Goal: Task Accomplishment & Management: Complete application form

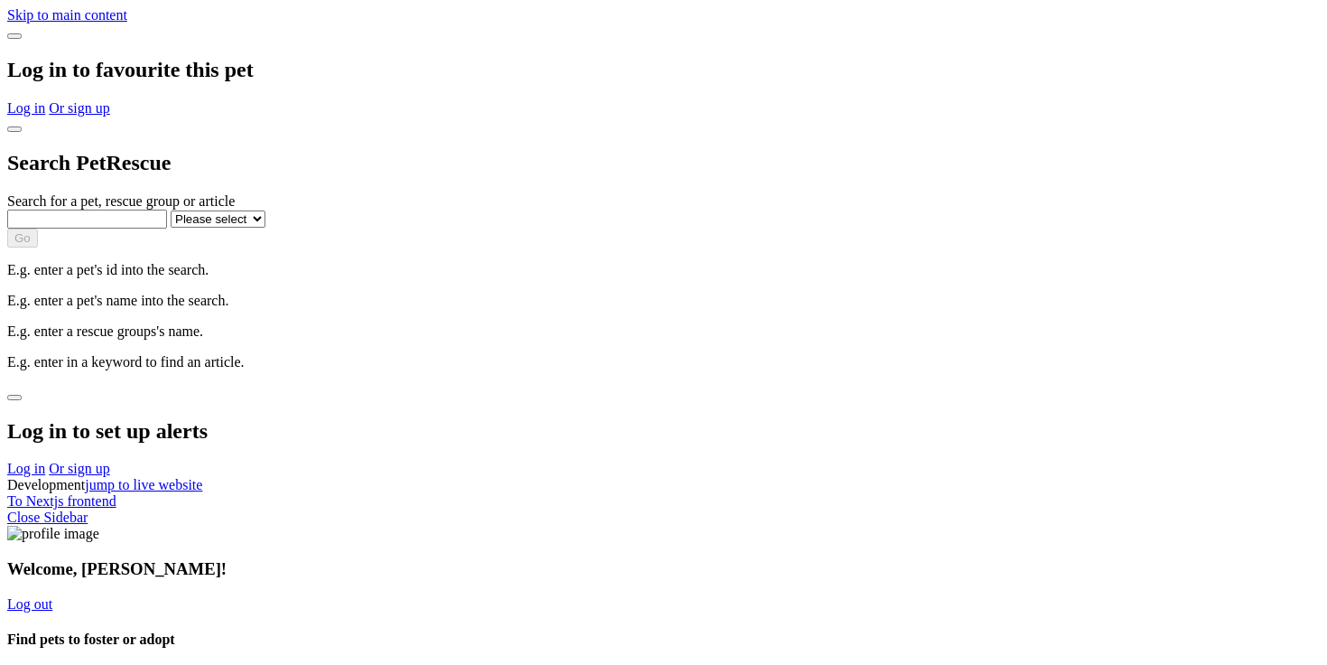
select select "1"
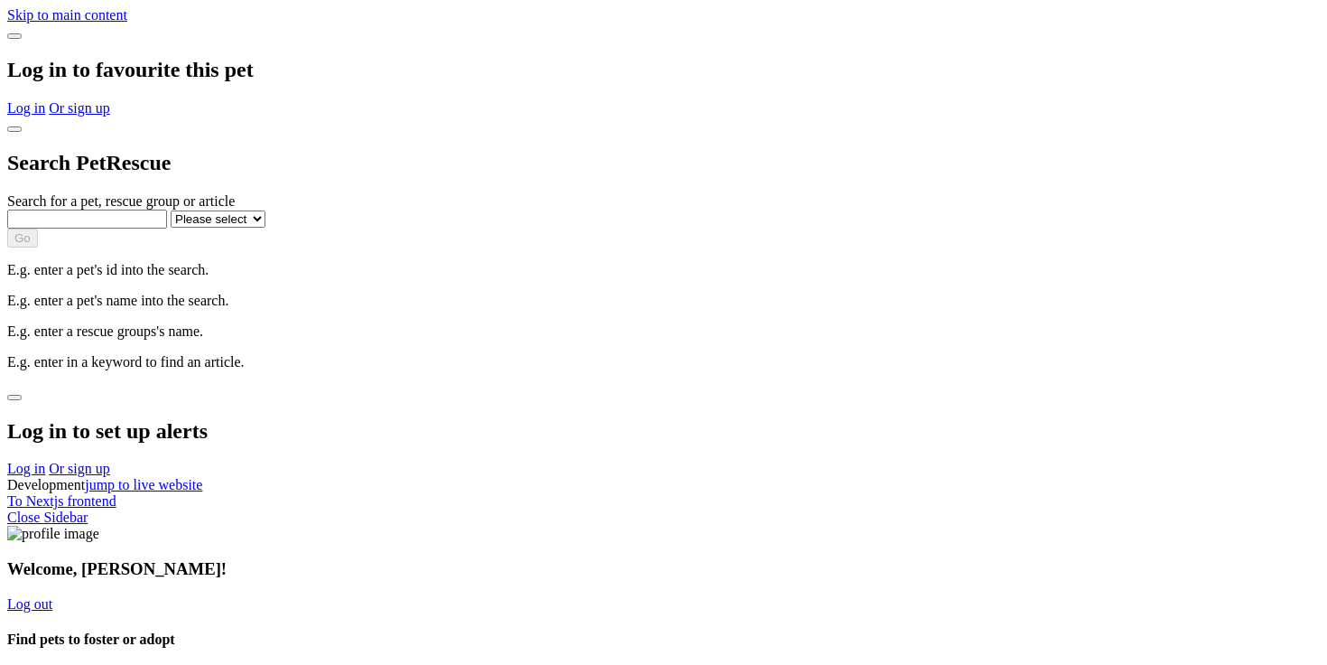
select select "1"
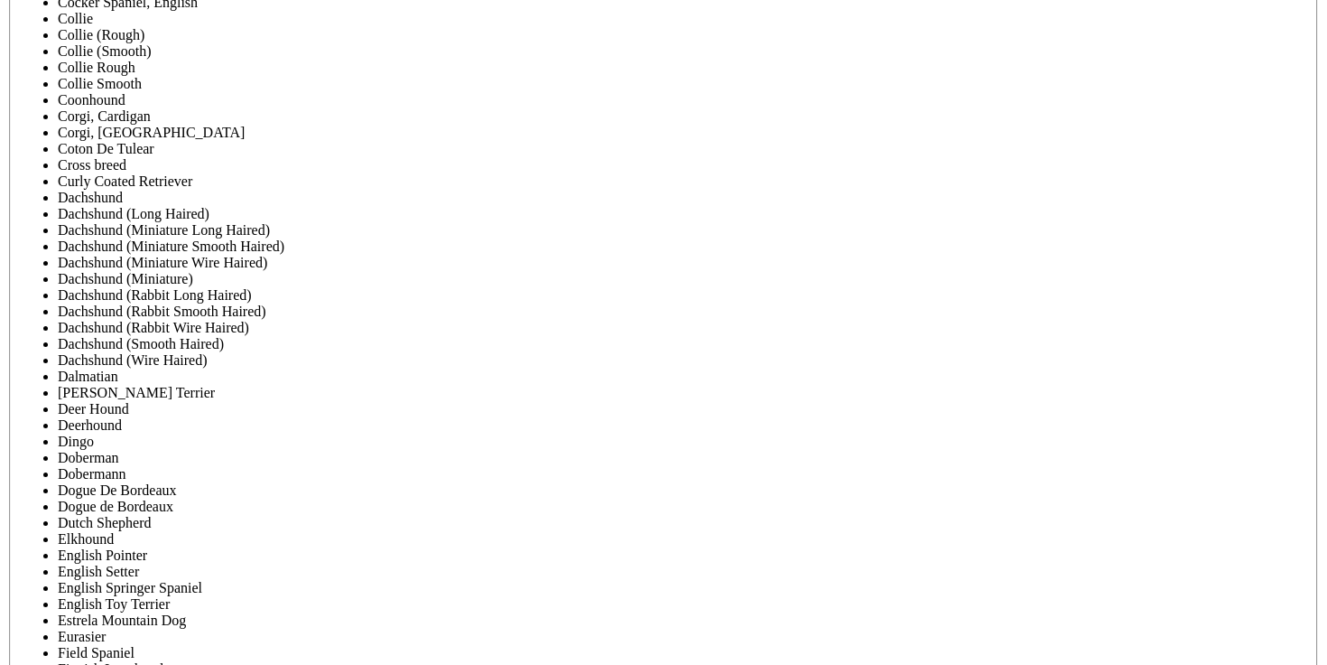
scroll to position [6722, 0]
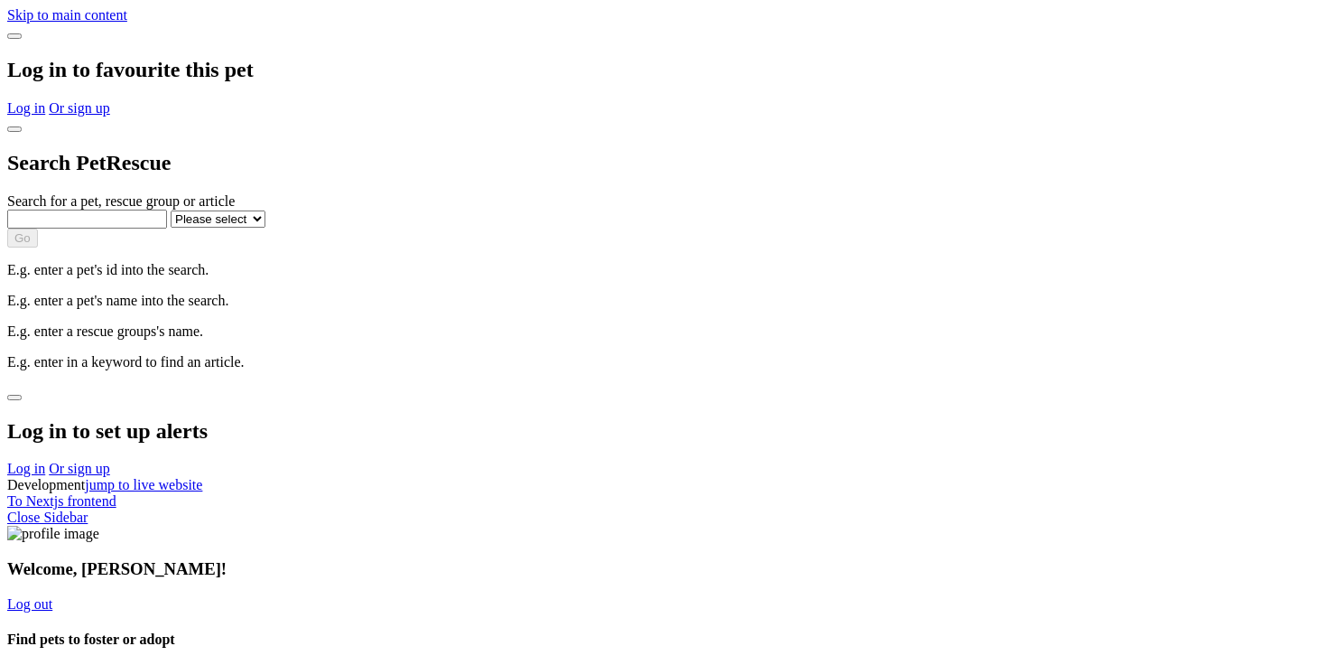
select select "1"
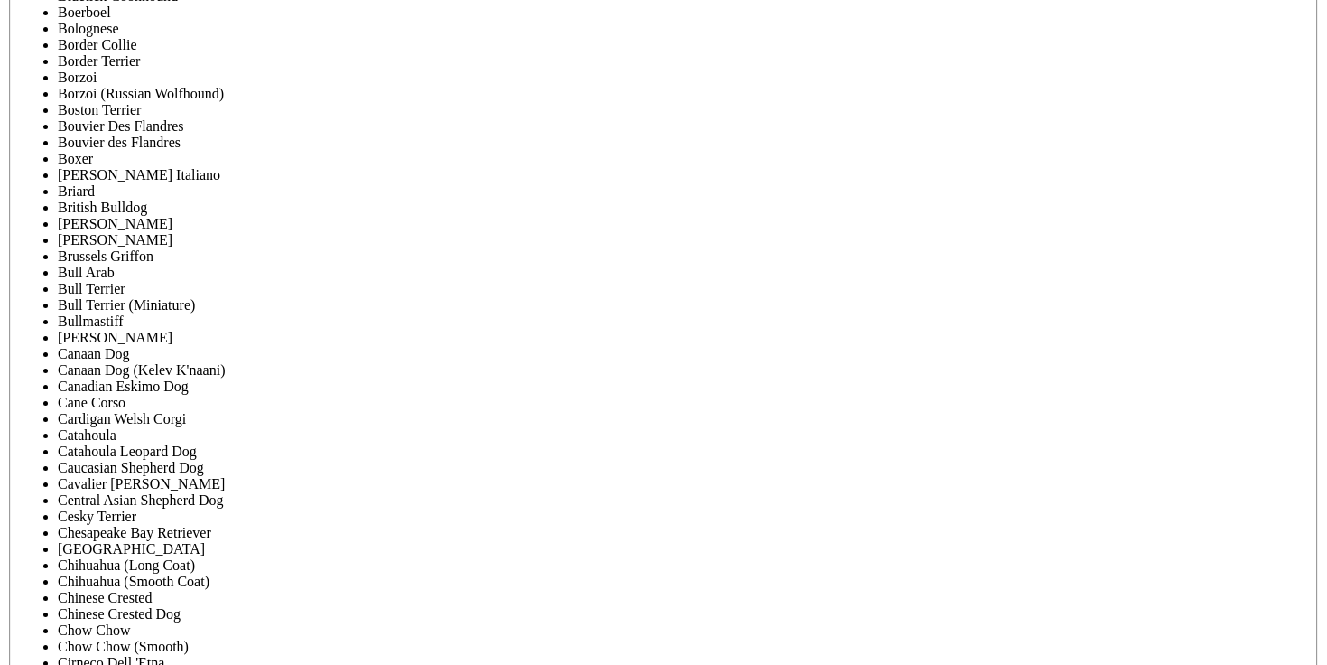
scroll to position [6722, 0]
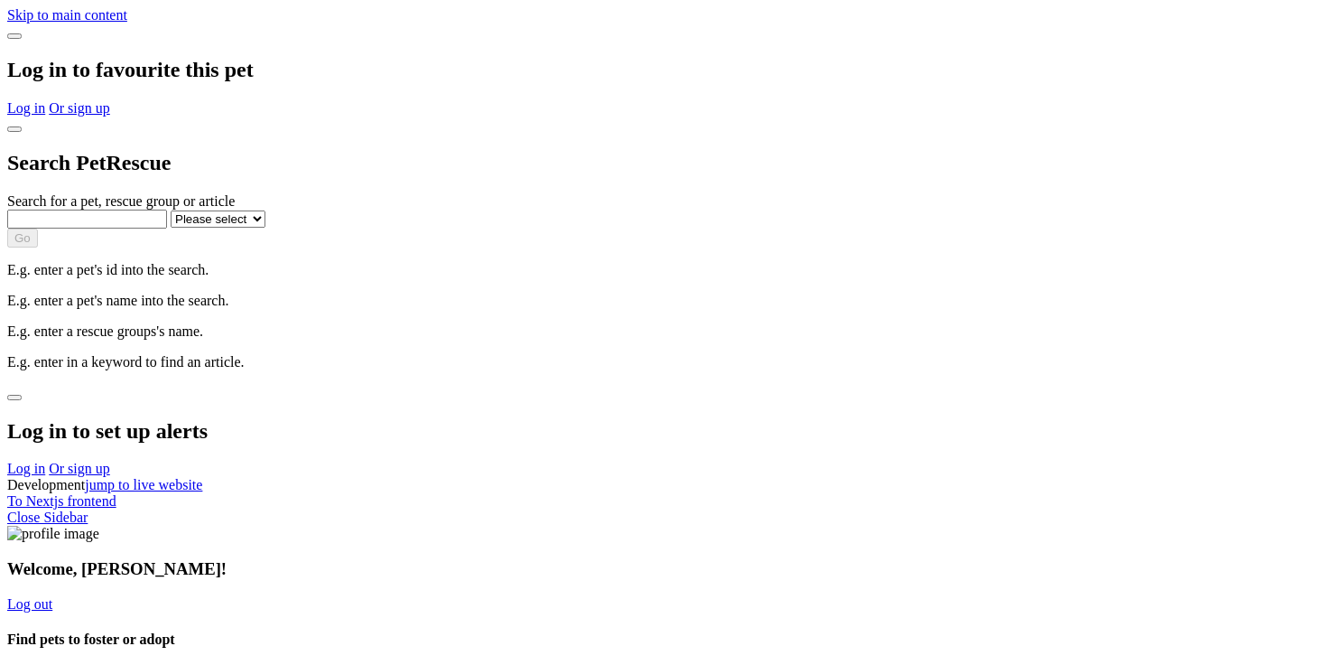
select select "1"
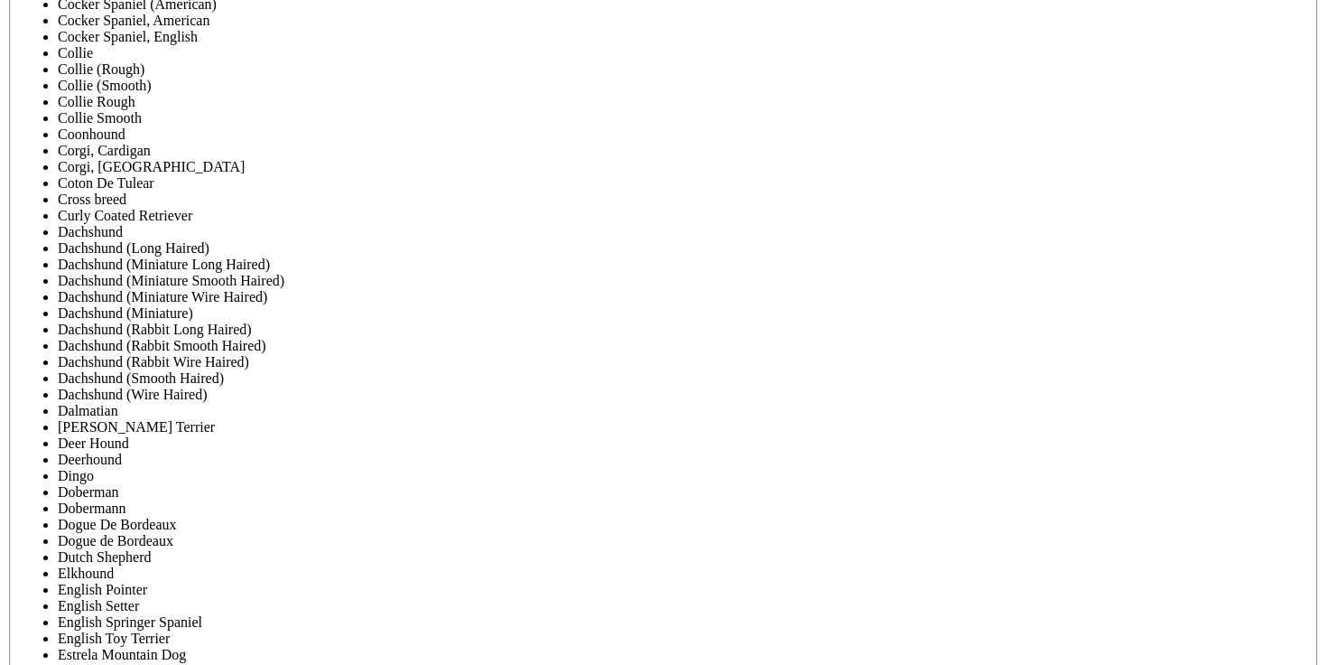
scroll to position [6761, 0]
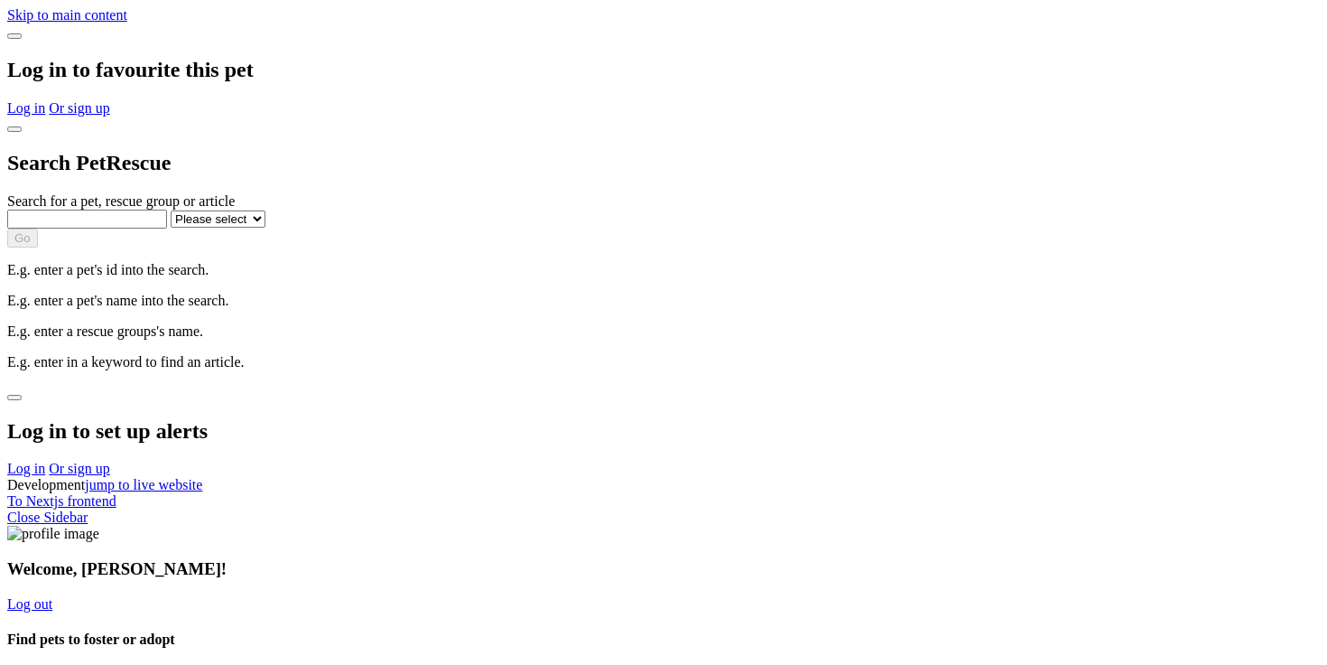
select select "1"
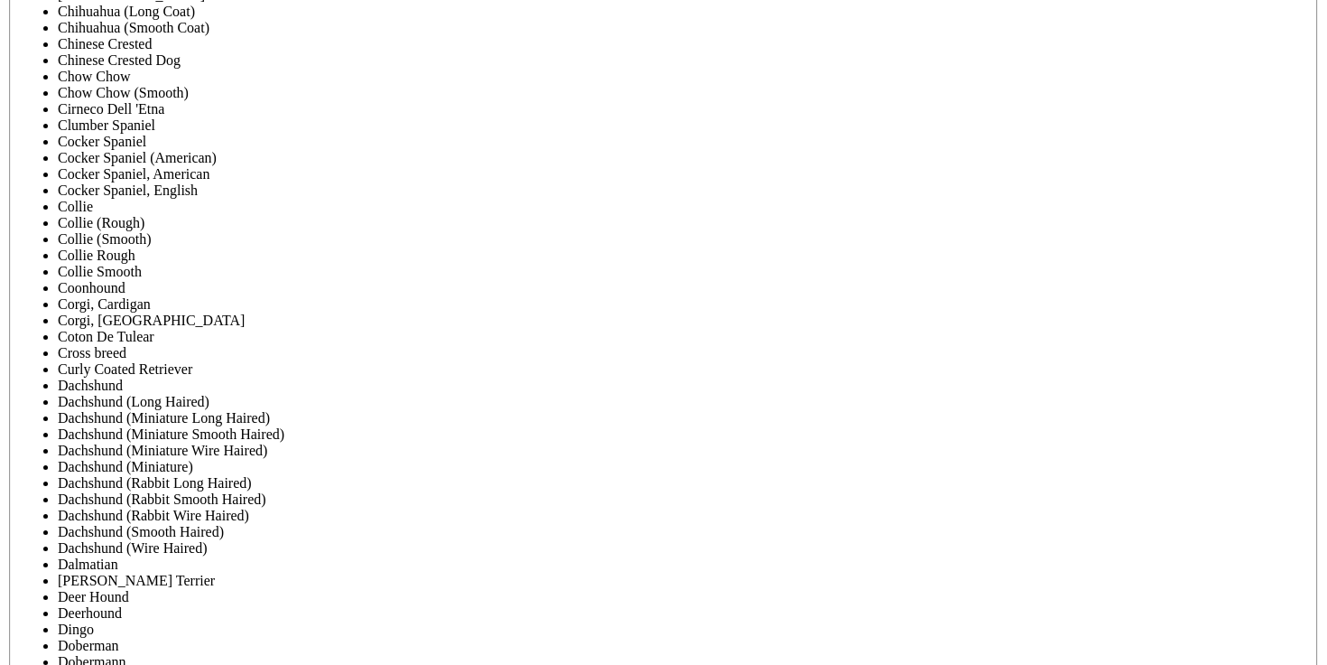
scroll to position [6761, 0]
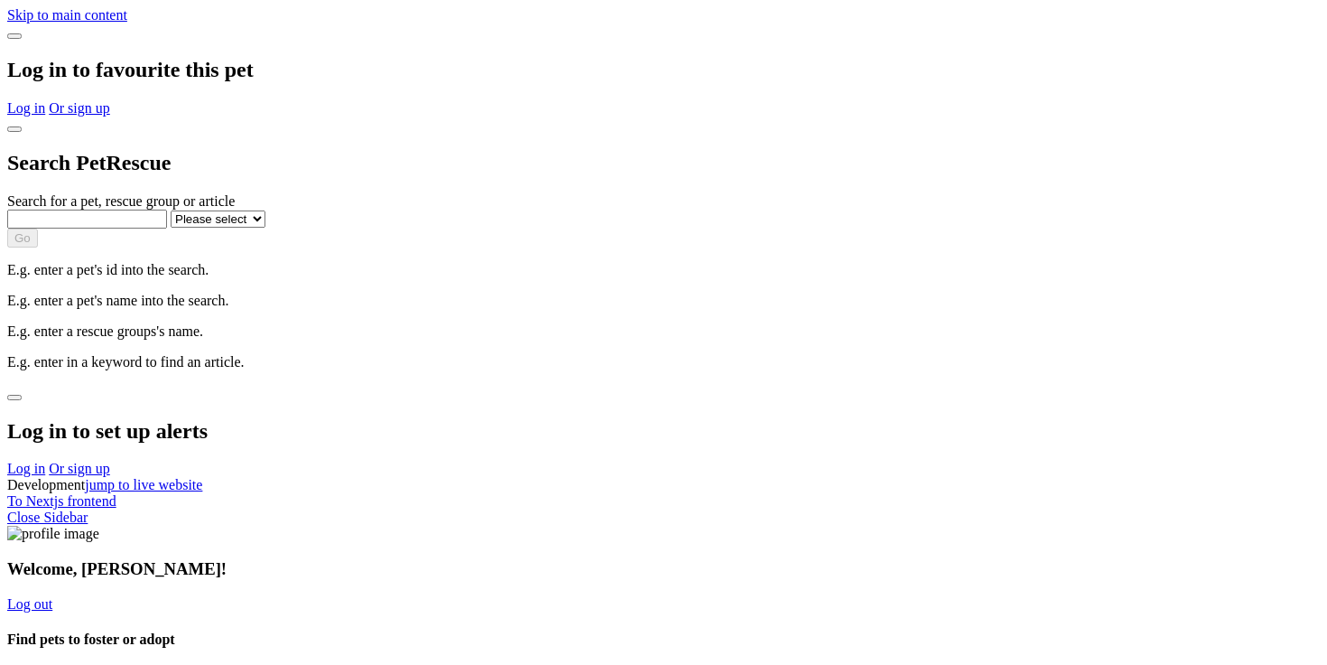
select select "1"
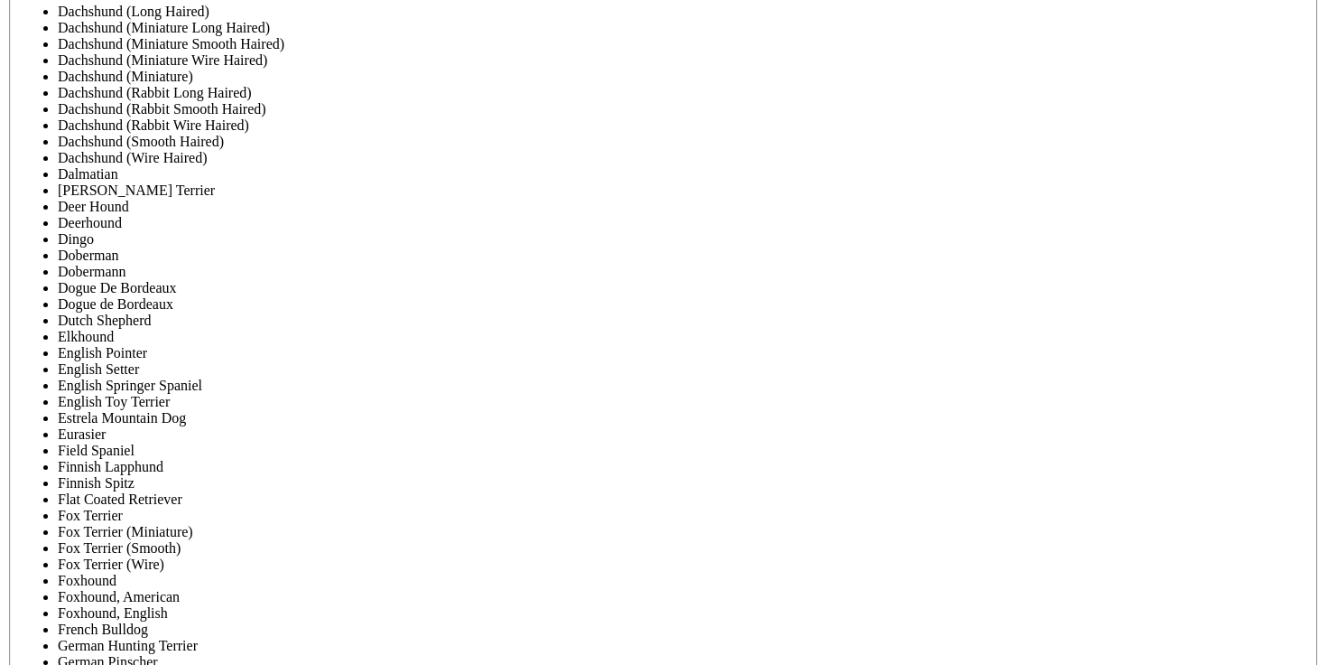
scroll to position [6689, 0]
